Goal: Task Accomplishment & Management: Complete application form

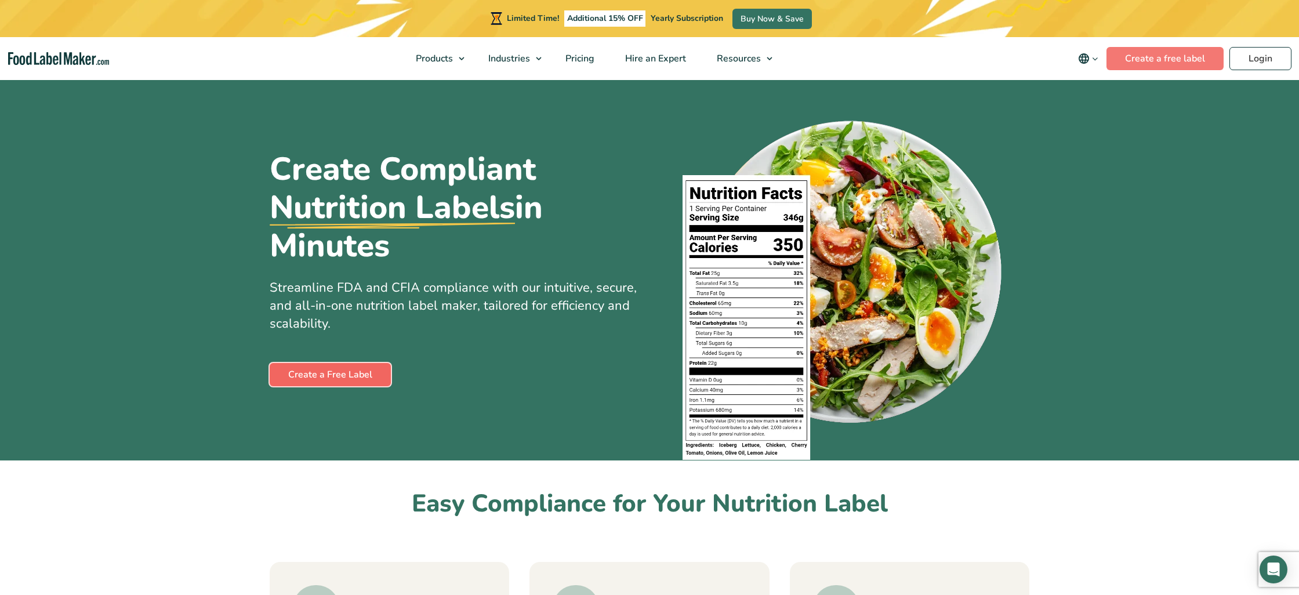
click at [350, 371] on link "Create a Free Label" at bounding box center [330, 374] width 121 height 23
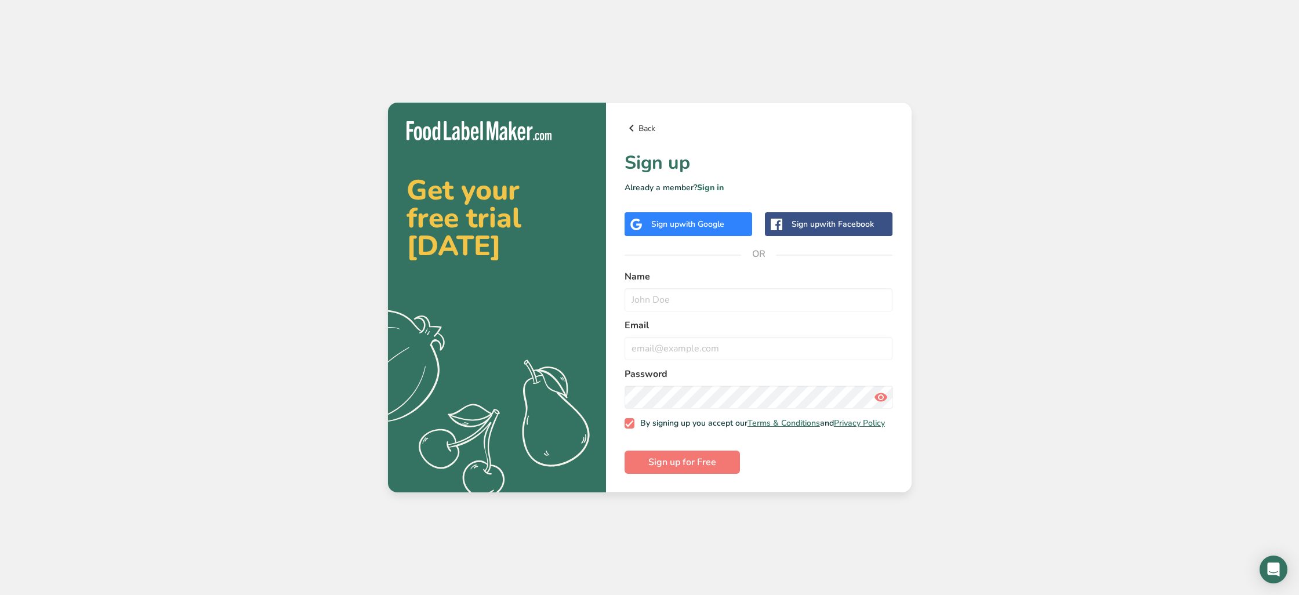
click at [641, 117] on div "Back Sign up Already a member? Sign in Sign up with Google Sign up with Faceboo…" at bounding box center [759, 298] width 306 height 390
click at [644, 122] on link "Back" at bounding box center [759, 128] width 269 height 14
